Goal: Transaction & Acquisition: Purchase product/service

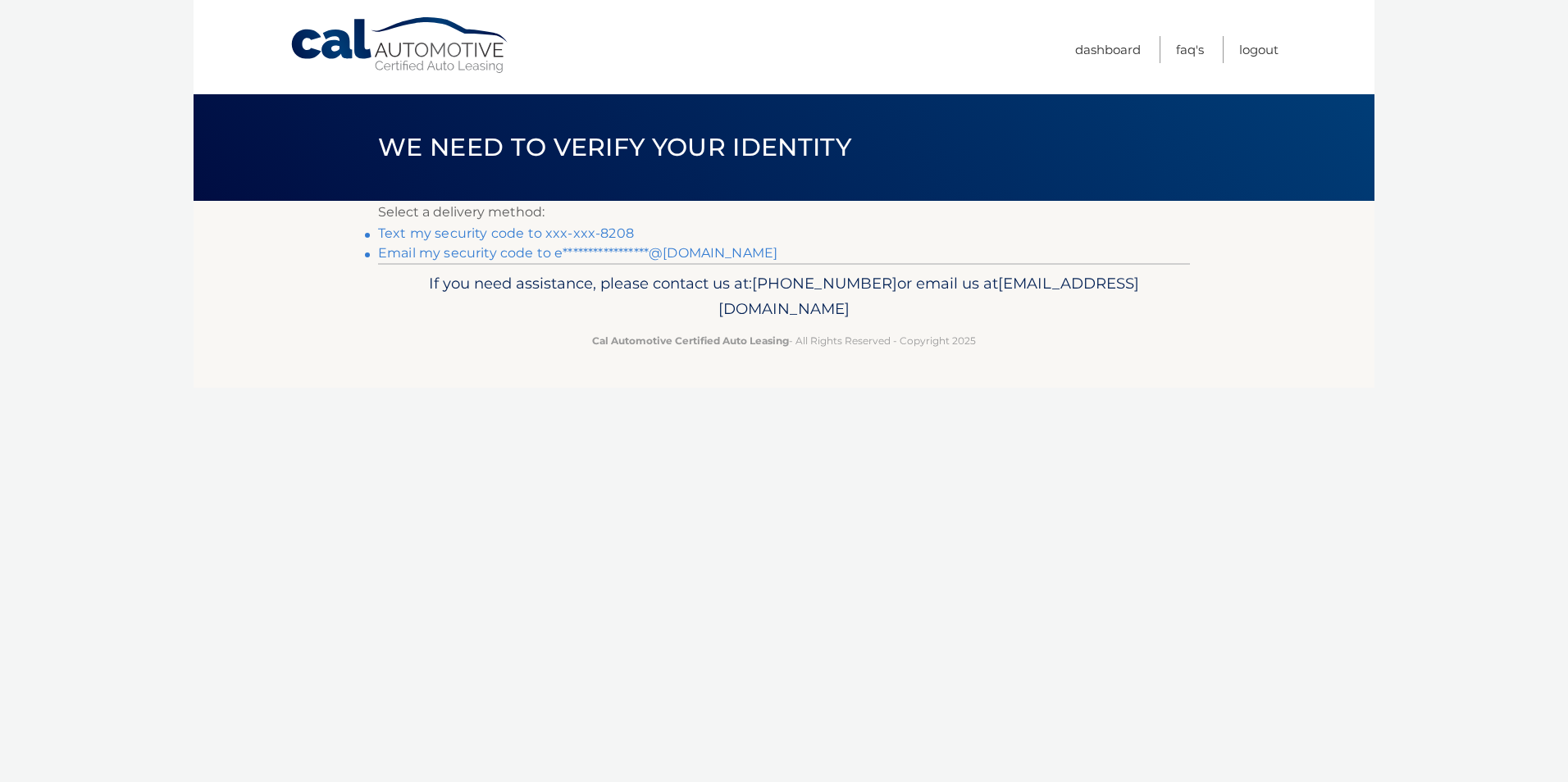
click at [453, 232] on link "Text my security code to xxx-xxx-8208" at bounding box center [506, 233] width 256 height 15
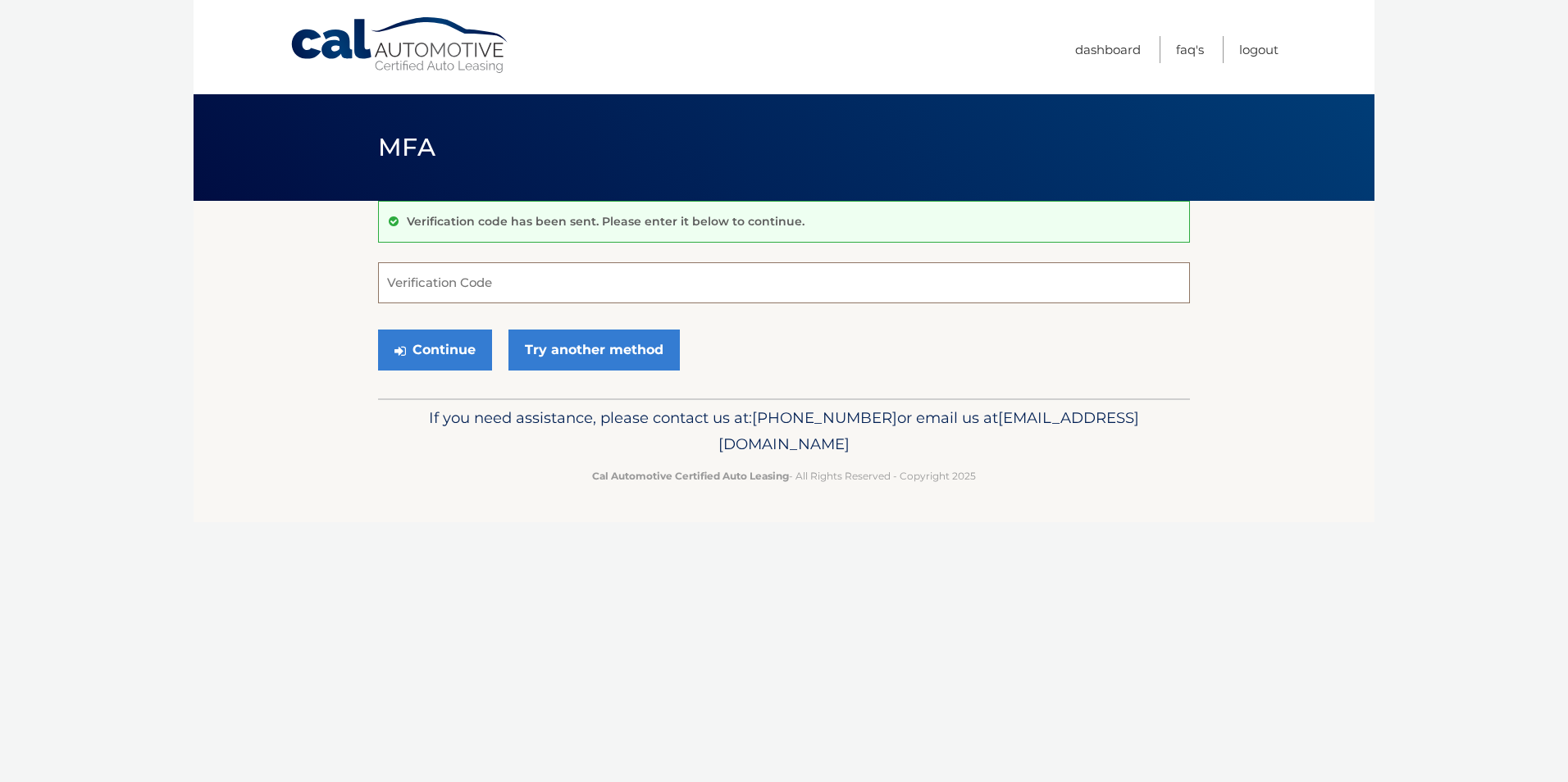
click at [394, 281] on input "Verification Code" at bounding box center [784, 283] width 811 height 41
type input "#"
type input "639195"
click at [448, 352] on button "Continue" at bounding box center [435, 350] width 114 height 41
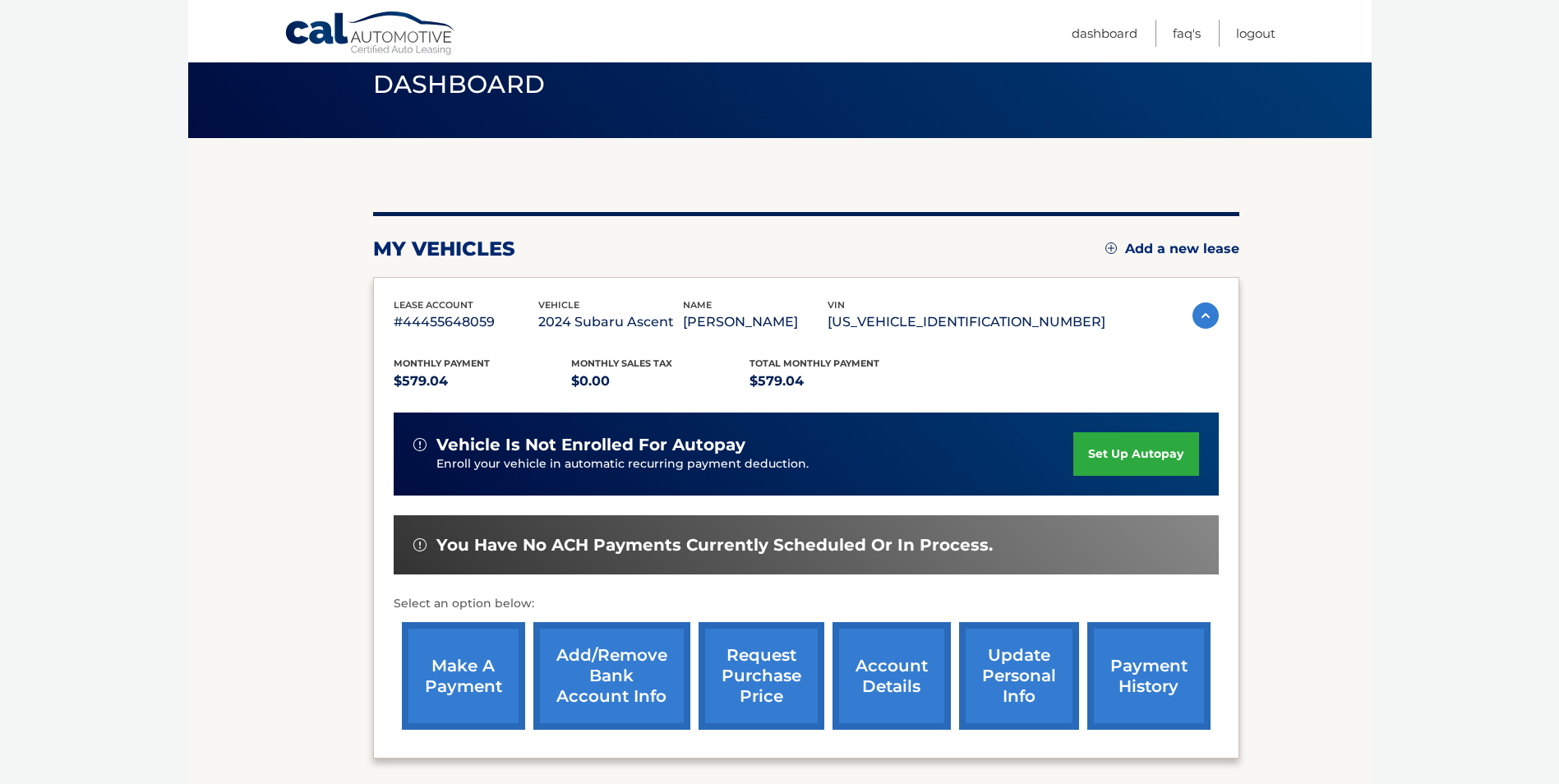
scroll to position [165, 0]
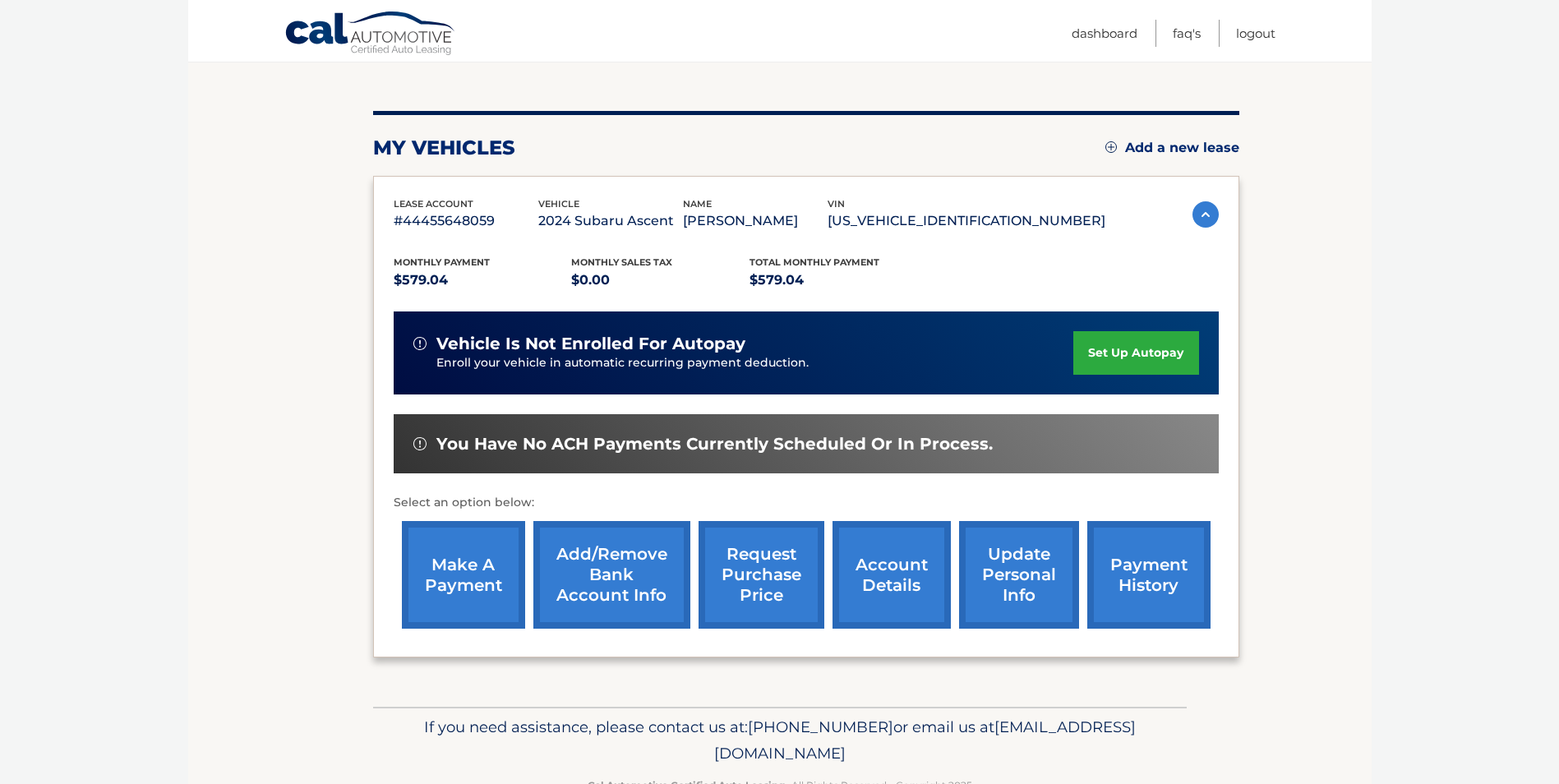
click at [486, 571] on link "make a payment" at bounding box center [463, 575] width 124 height 108
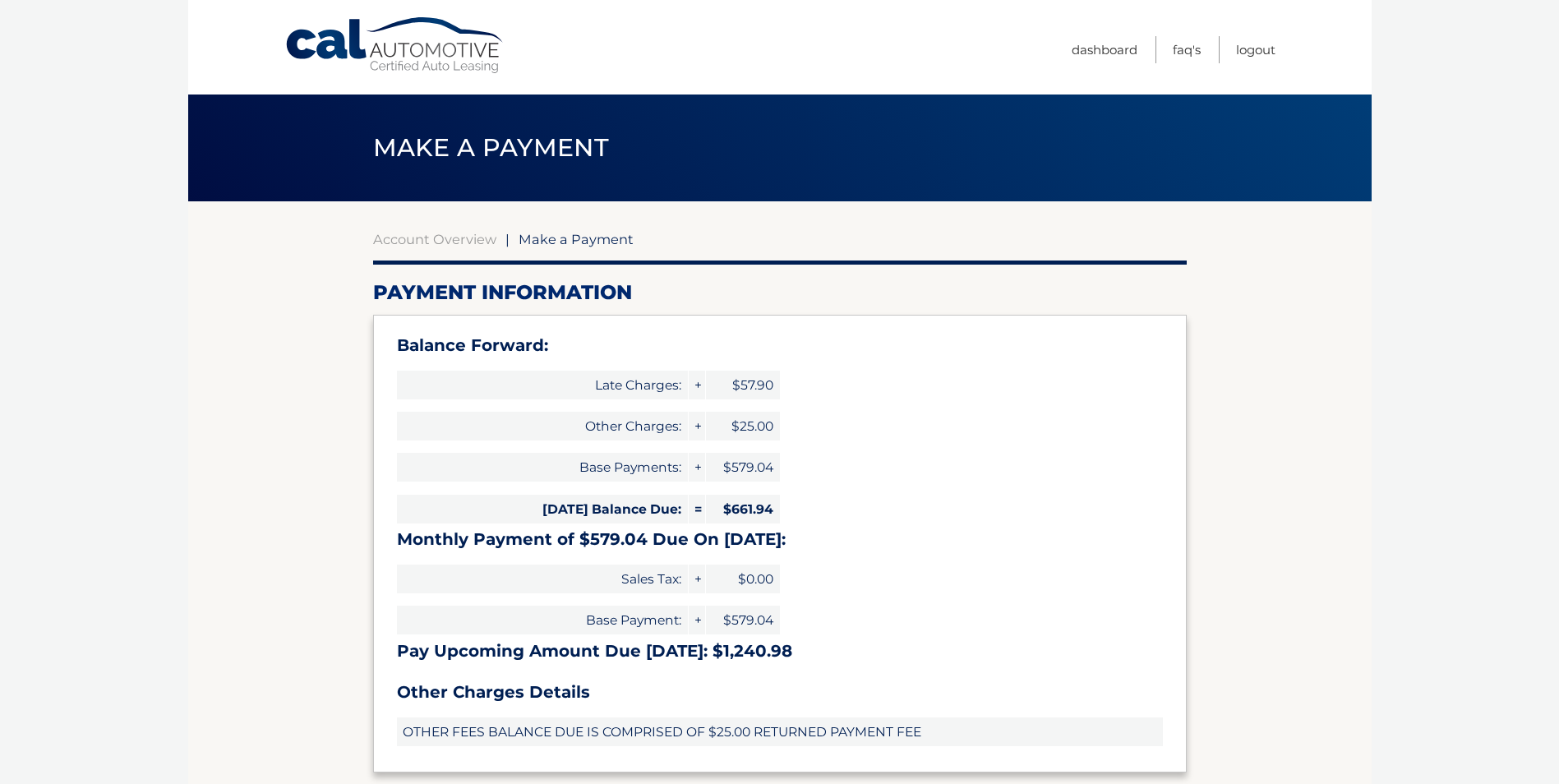
type input "1240.98"
select select "OGU4MjdhMTktZTVmOS00YzNkLTk3OGYtMjZlNTY0MGUwY2Vk"
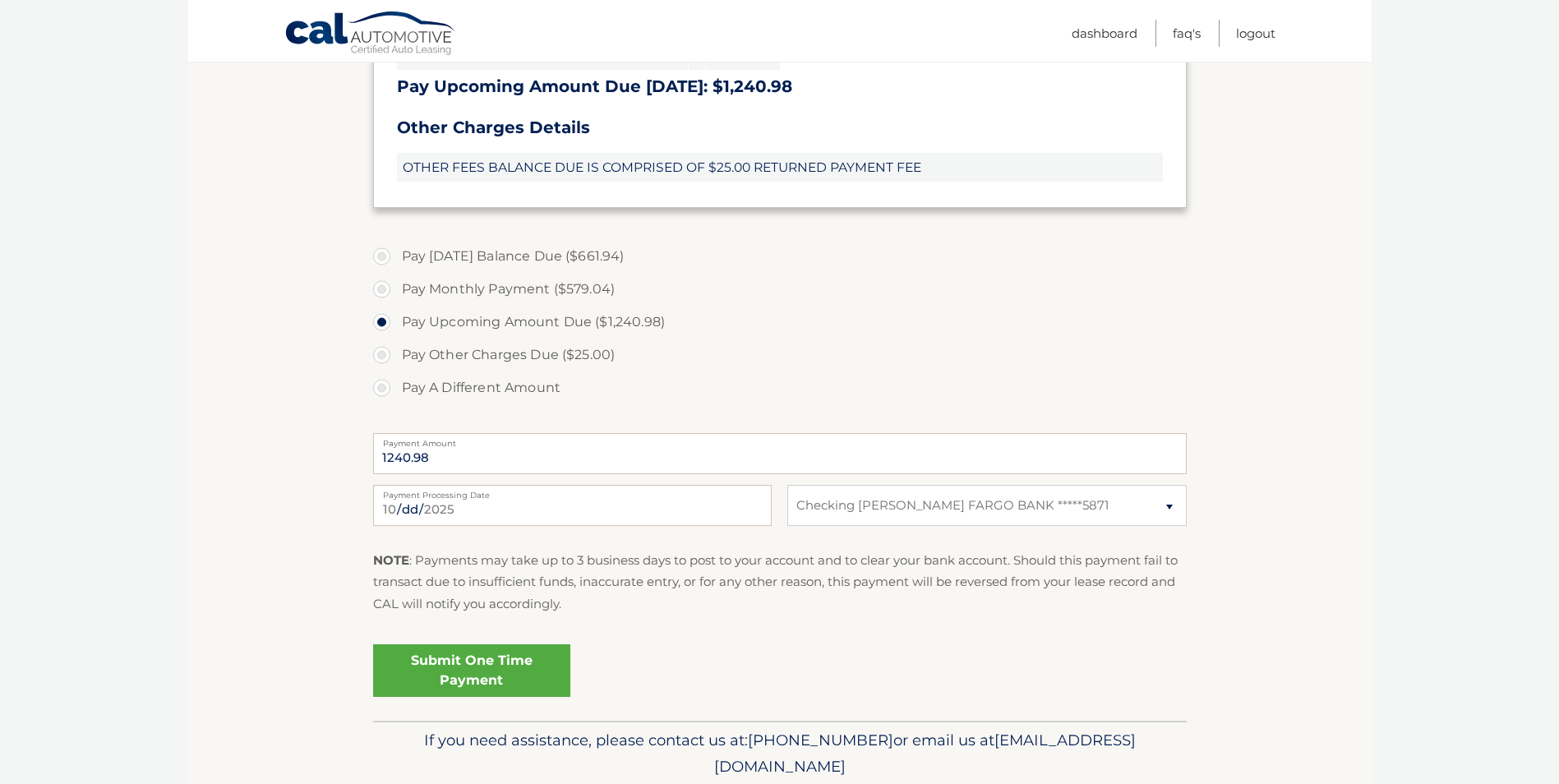
scroll to position [576, 0]
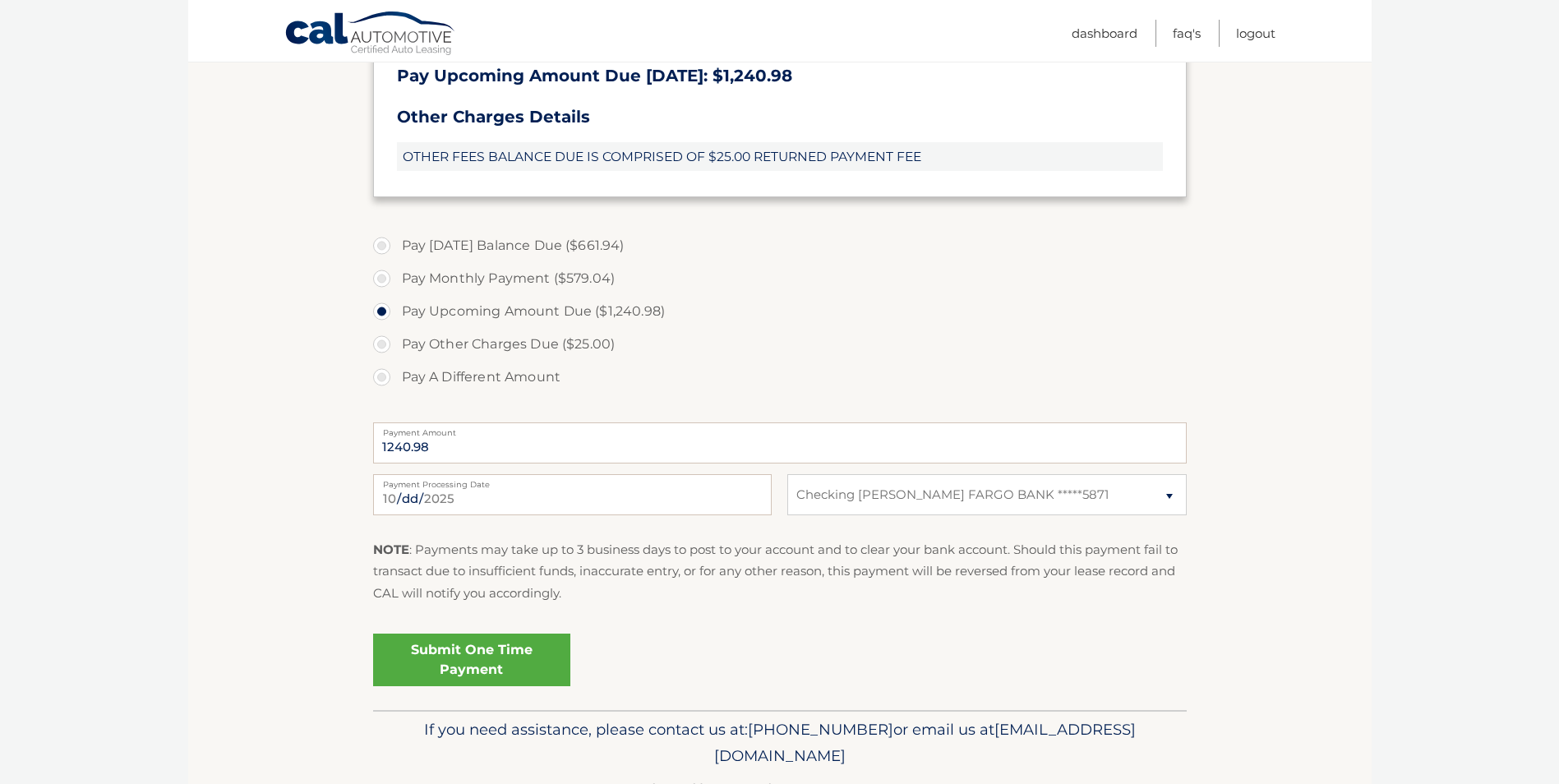
click at [375, 277] on label "Pay Monthly Payment ($579.04)" at bounding box center [780, 279] width 813 height 33
click at [380, 277] on input "Pay Monthly Payment ($579.04)" at bounding box center [388, 275] width 16 height 27
radio input "true"
type input "579.04"
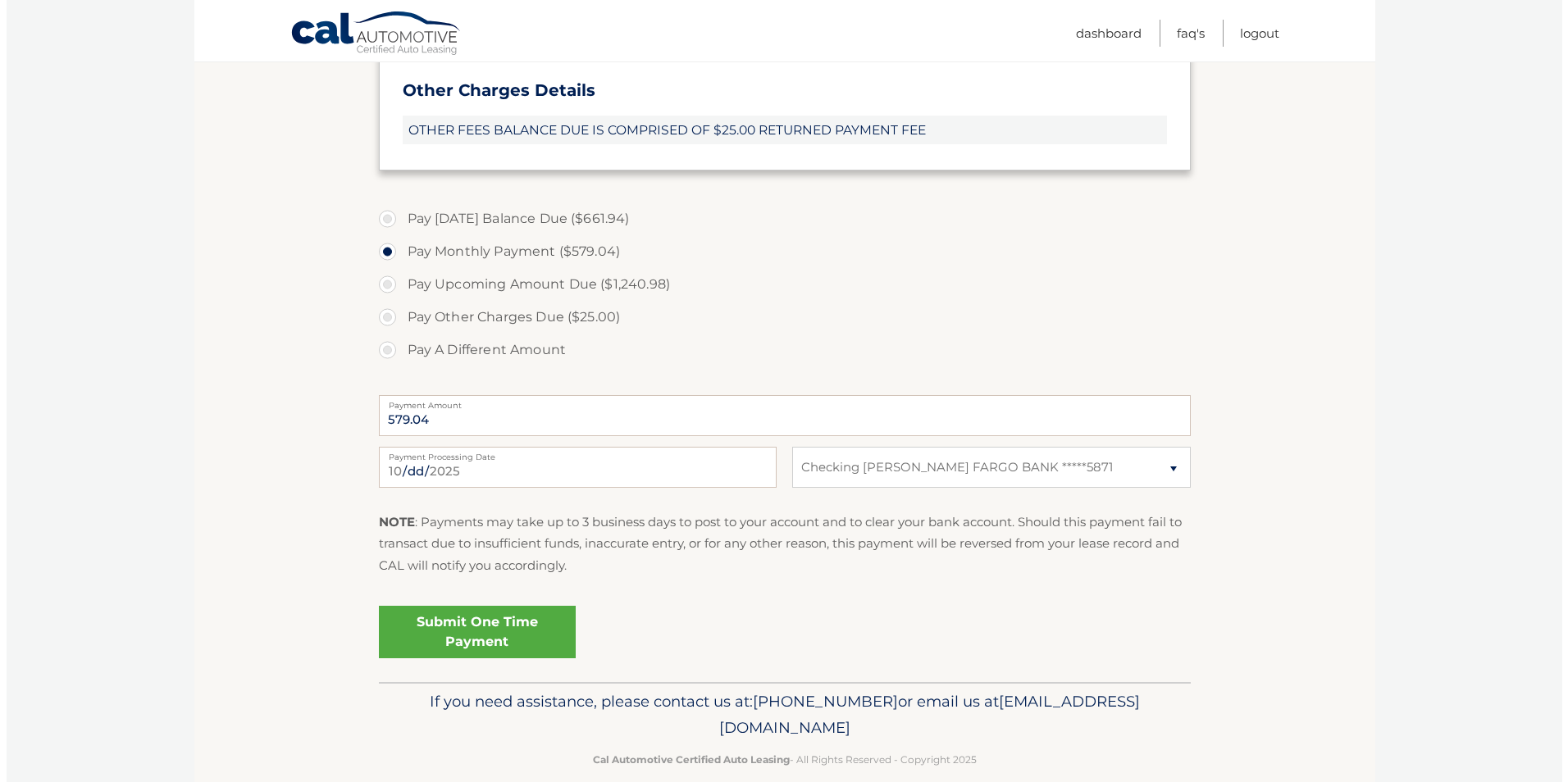
scroll to position [625, 0]
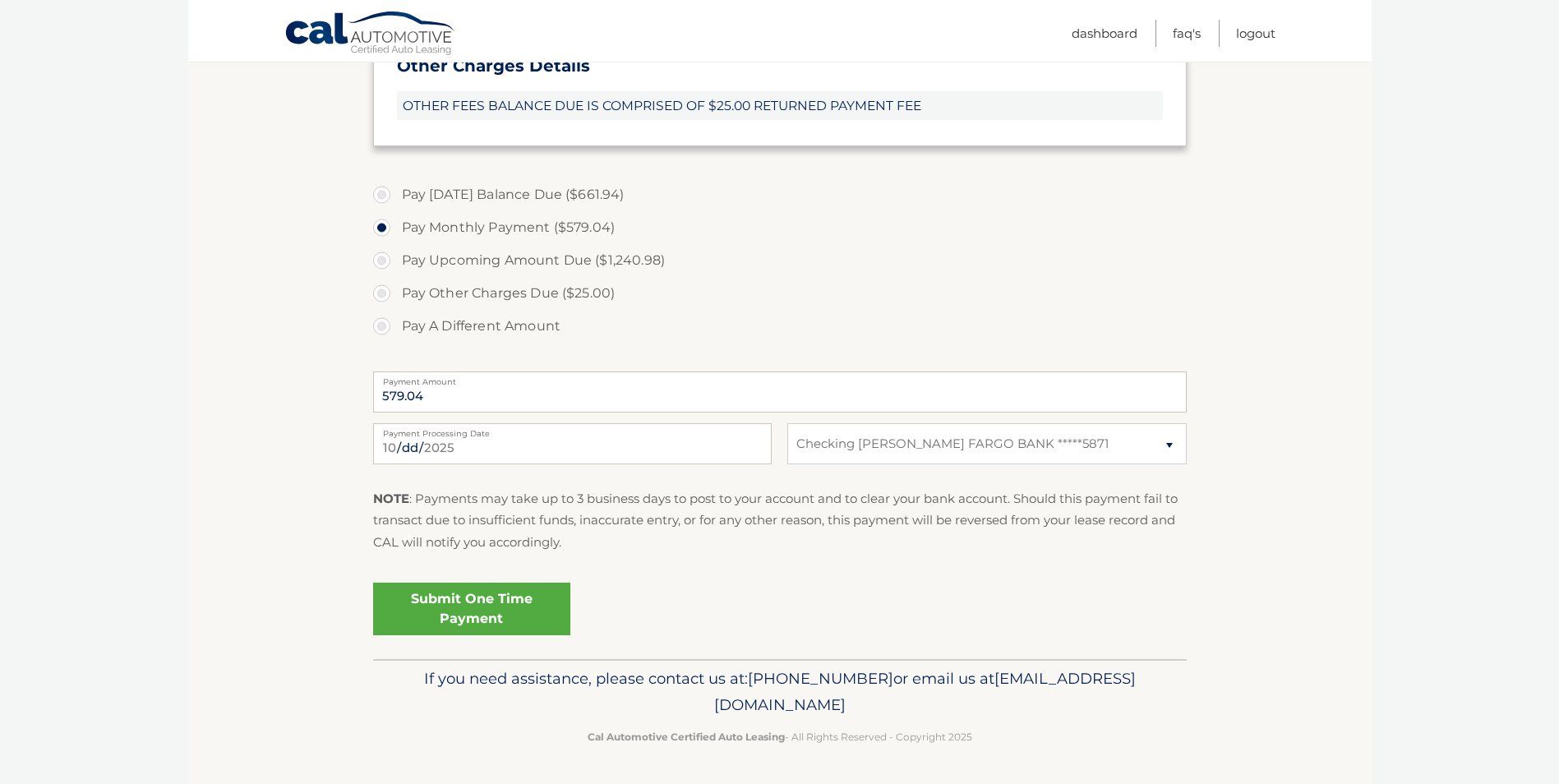
click at [456, 600] on link "Submit One Time Payment" at bounding box center [472, 608] width 197 height 52
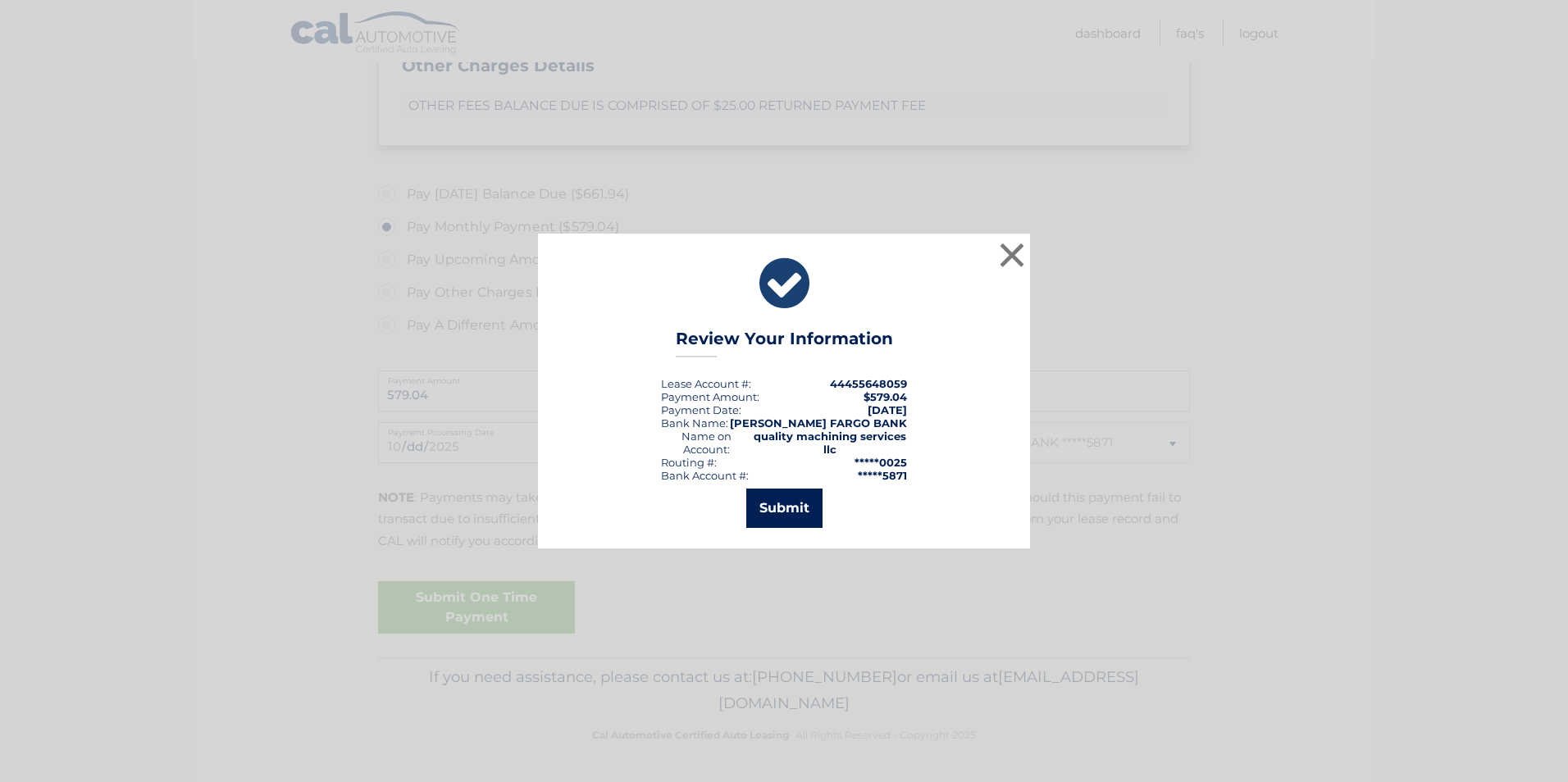
click at [782, 499] on button "Submit" at bounding box center [784, 508] width 76 height 39
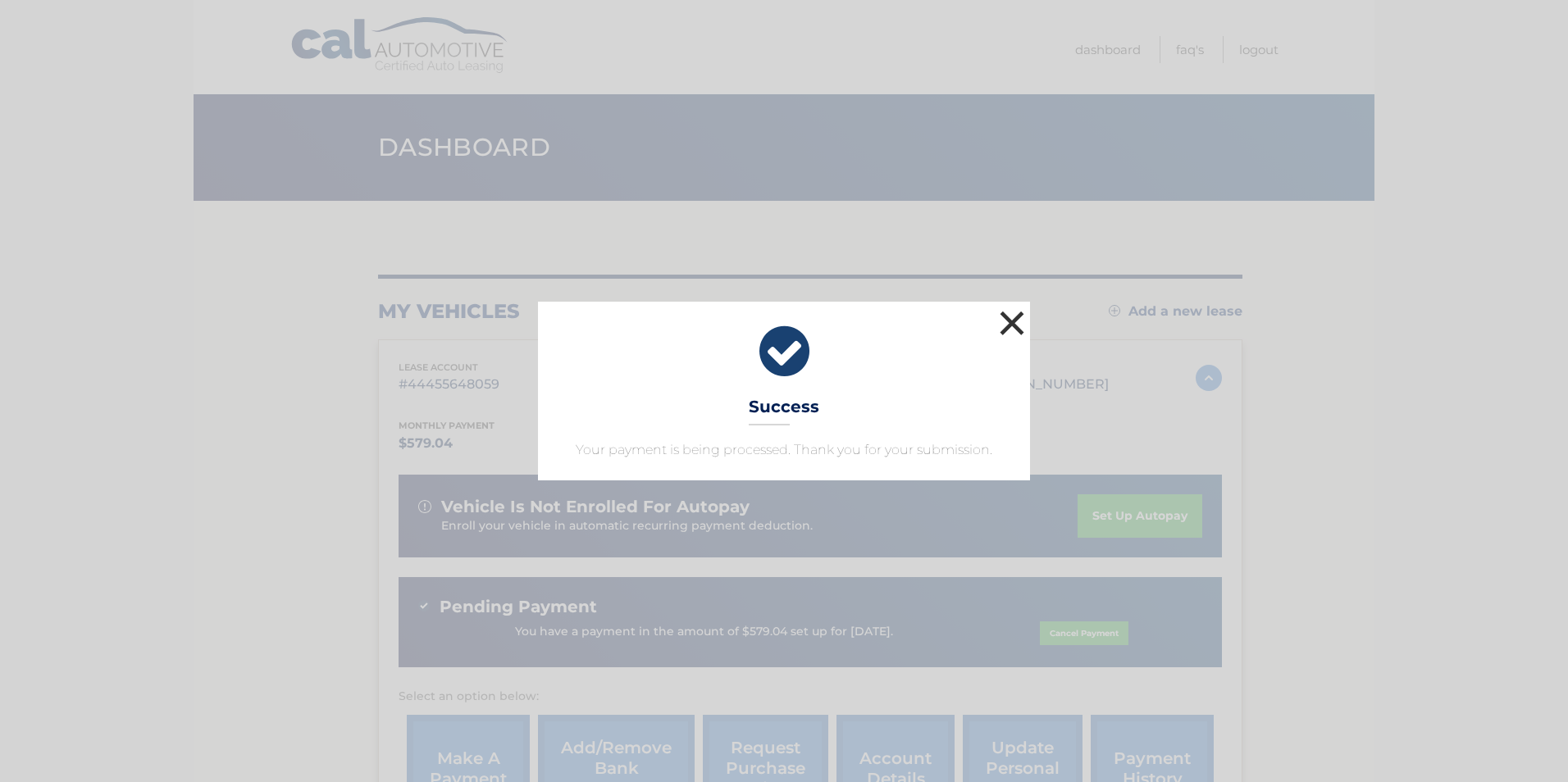
click at [1013, 322] on button "×" at bounding box center [1012, 323] width 33 height 33
